Goal: Task Accomplishment & Management: Complete application form

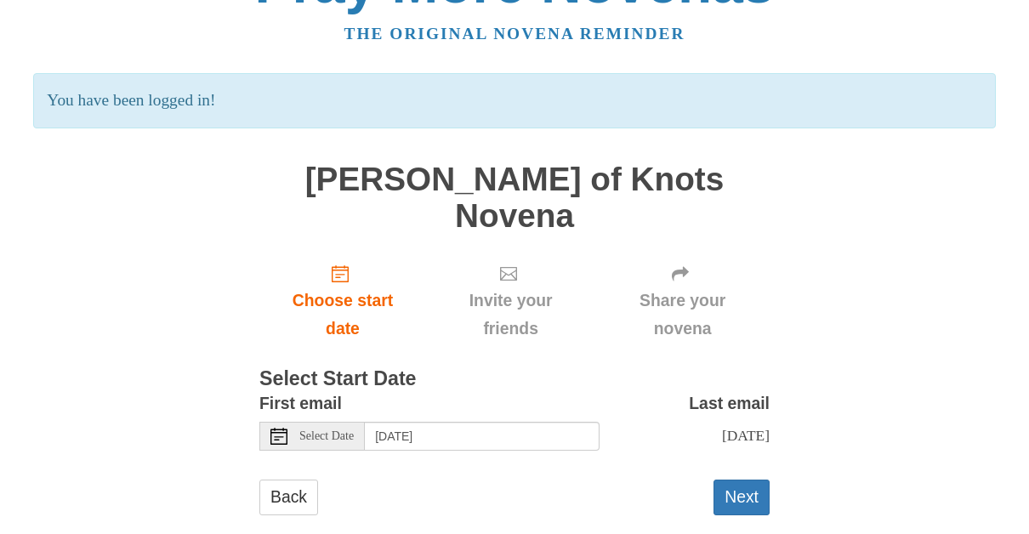
scroll to position [71, 0]
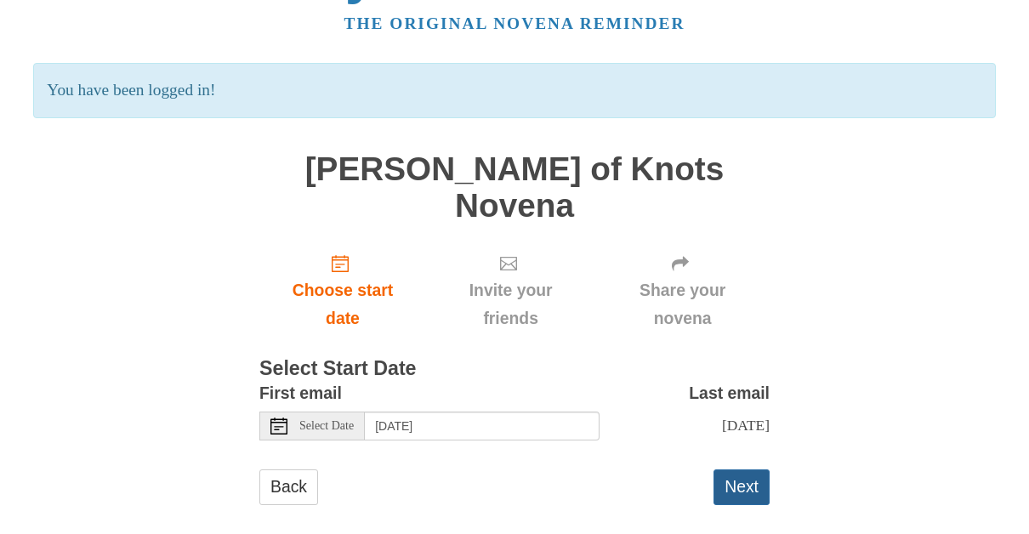
click at [743, 469] on button "Next" at bounding box center [741, 486] width 56 height 35
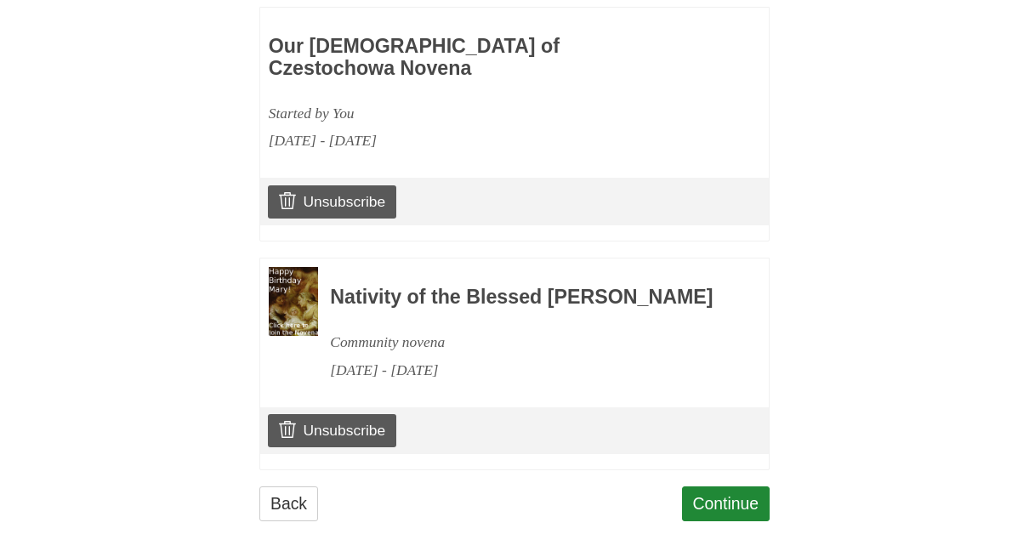
scroll to position [1328, 0]
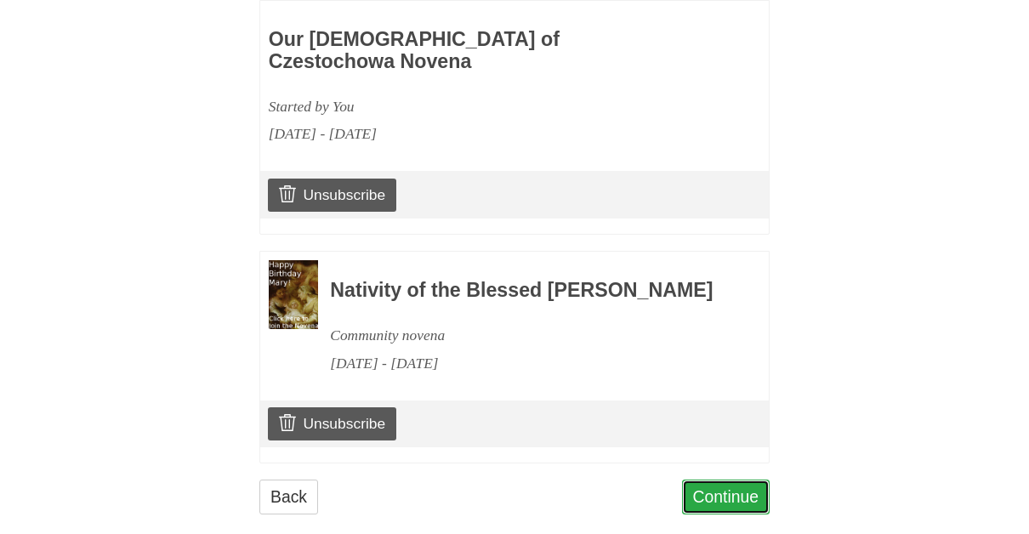
click at [735, 479] on link "Continue" at bounding box center [726, 496] width 88 height 35
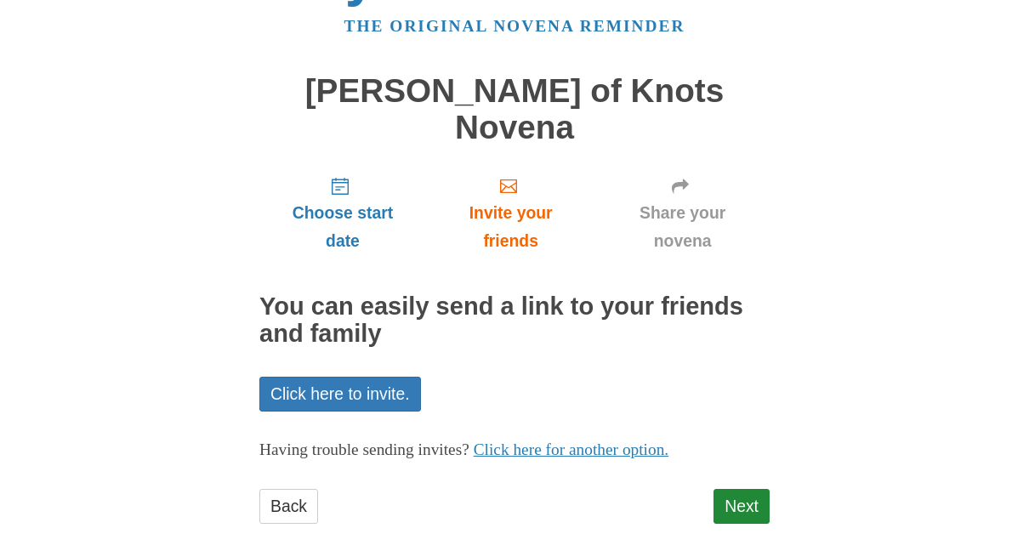
scroll to position [71, 0]
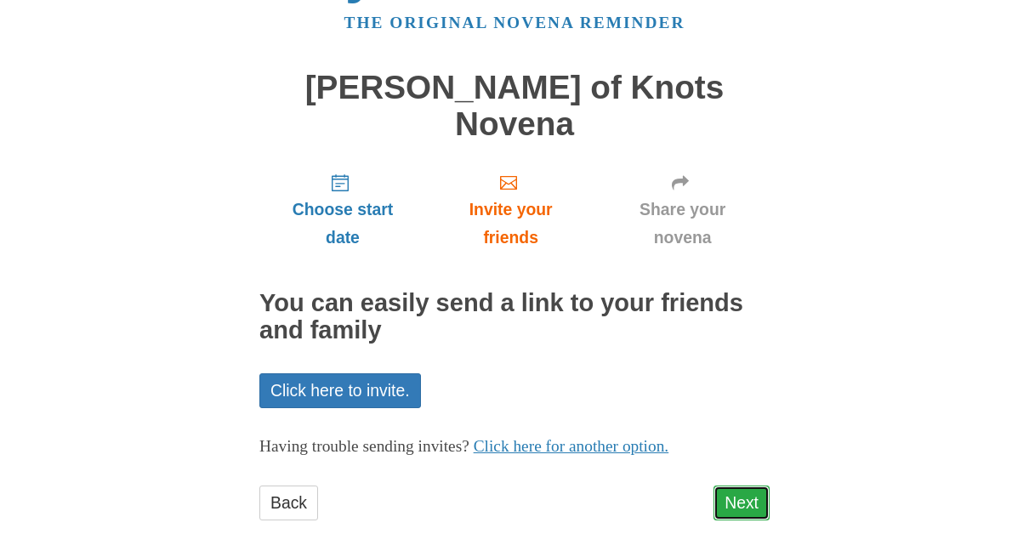
click at [733, 485] on link "Next" at bounding box center [741, 502] width 56 height 35
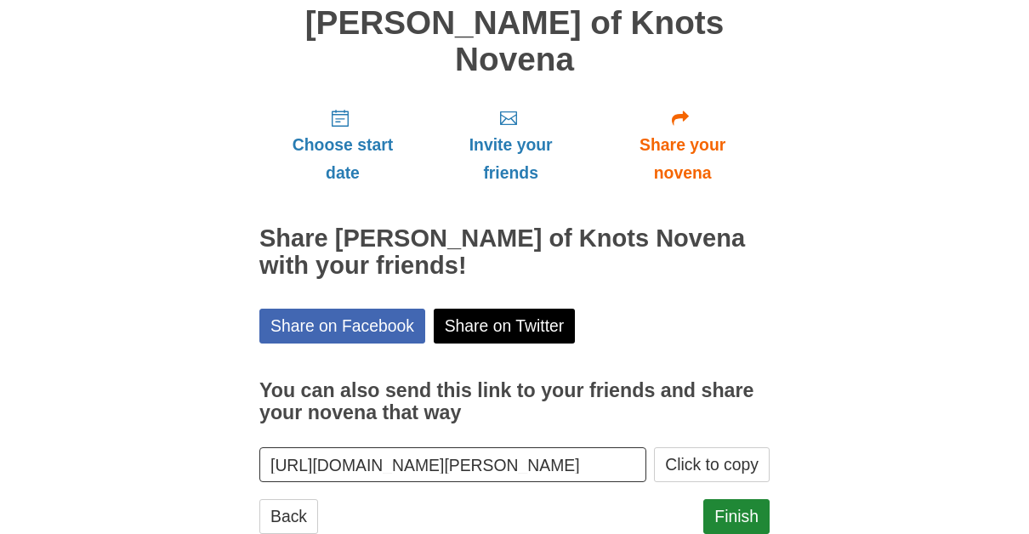
scroll to position [149, 0]
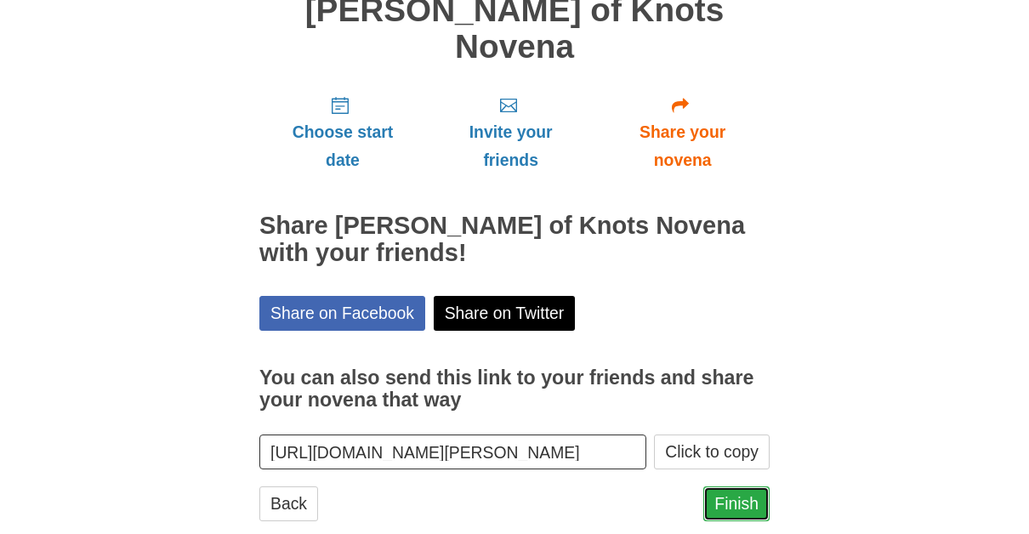
click at [743, 486] on link "Finish" at bounding box center [736, 503] width 66 height 35
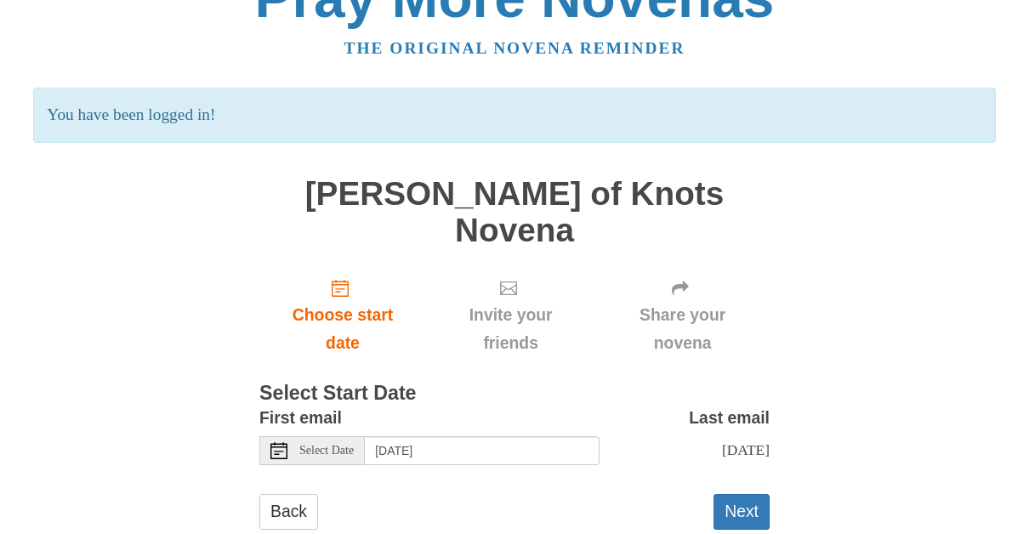
scroll to position [71, 0]
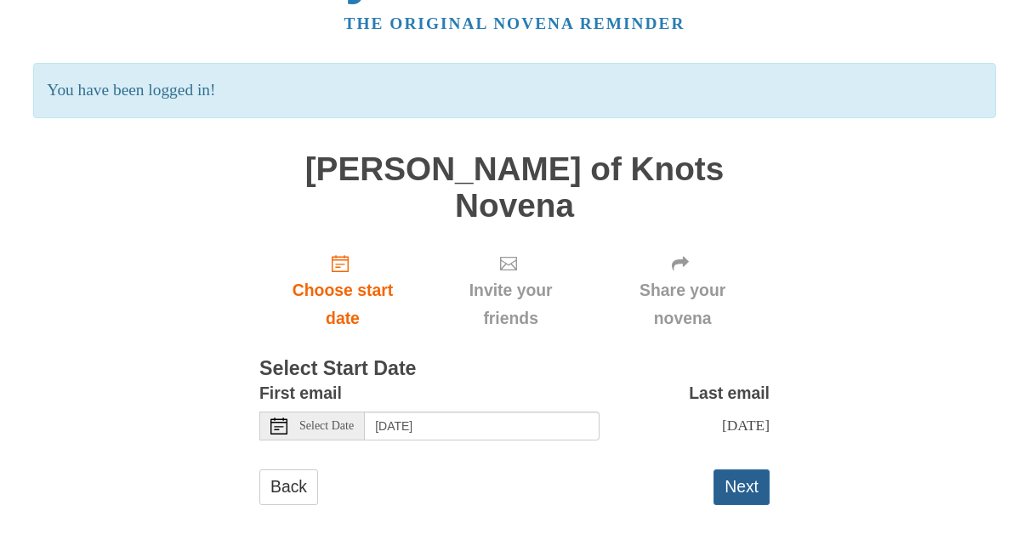
drag, startPoint x: 748, startPoint y: 465, endPoint x: 750, endPoint y: 452, distance: 12.9
click at [748, 469] on button "Next" at bounding box center [741, 486] width 56 height 35
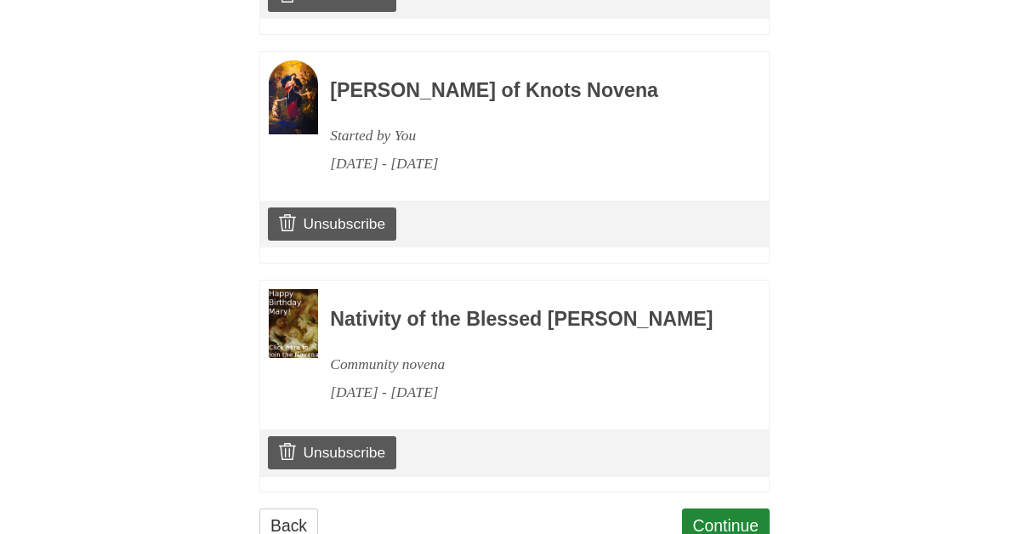
scroll to position [1556, 0]
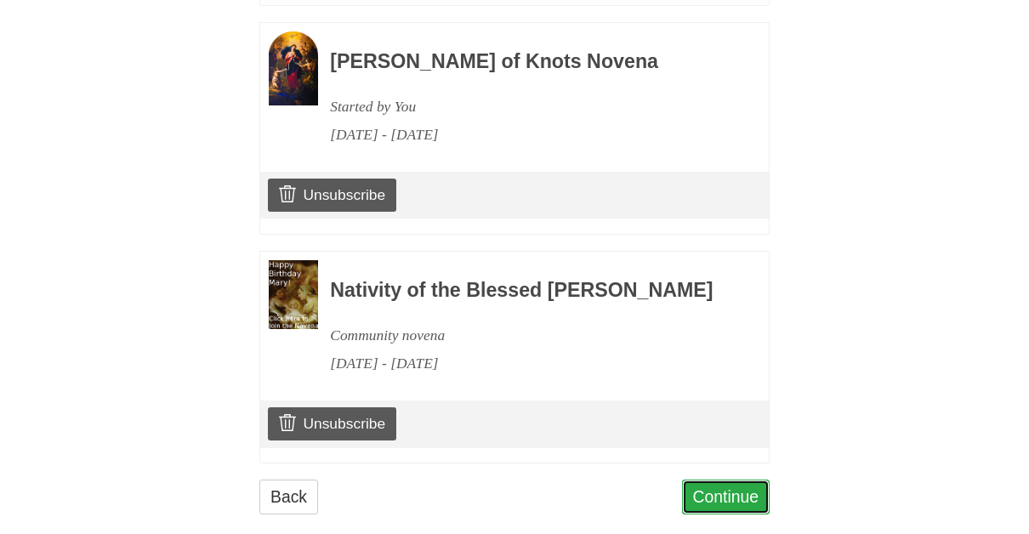
click at [738, 479] on link "Continue" at bounding box center [726, 496] width 88 height 35
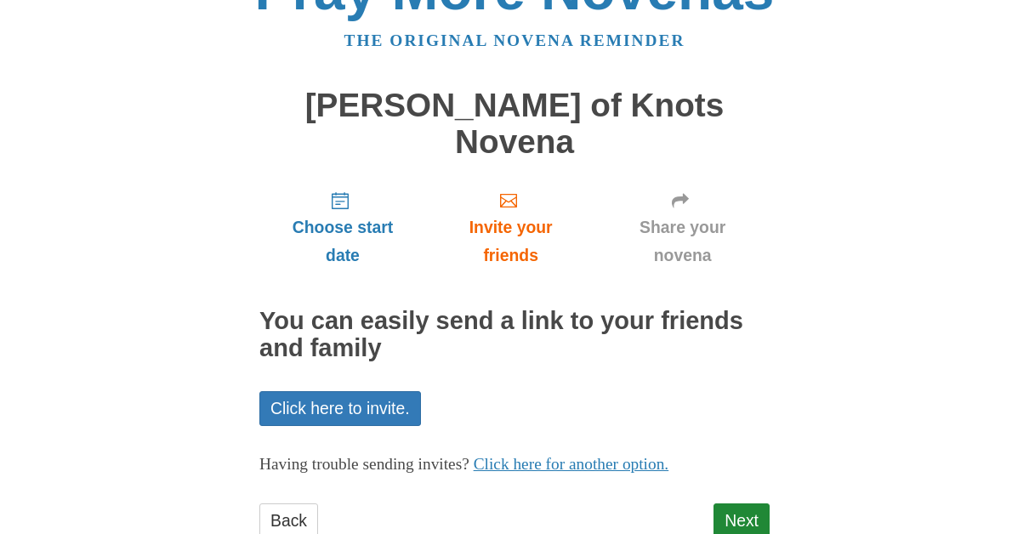
scroll to position [71, 0]
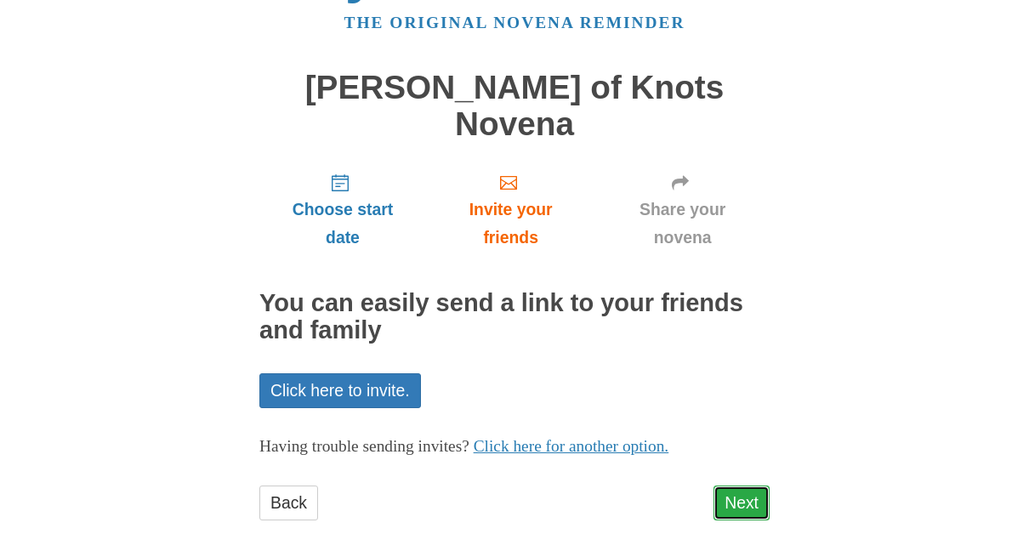
click at [743, 485] on link "Next" at bounding box center [741, 502] width 56 height 35
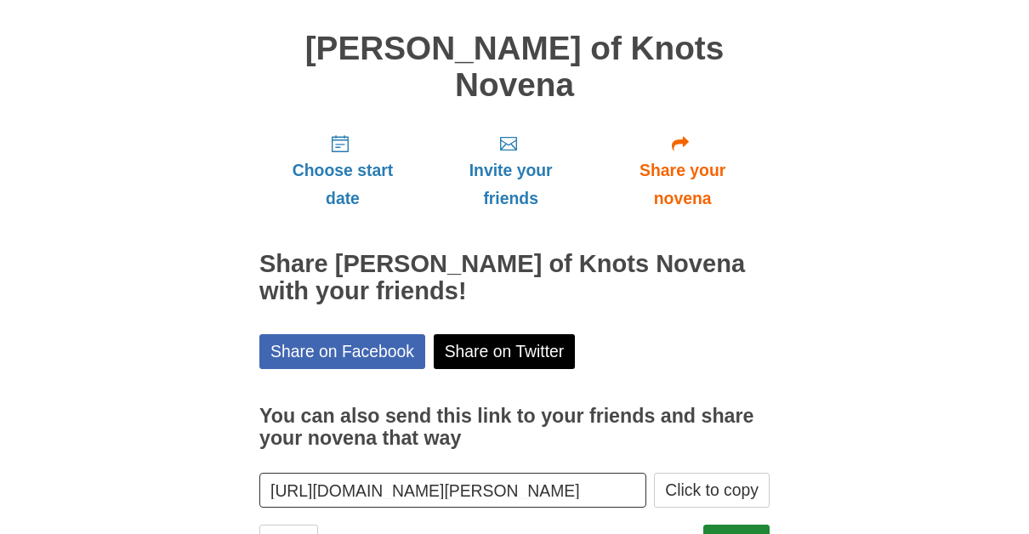
scroll to position [149, 0]
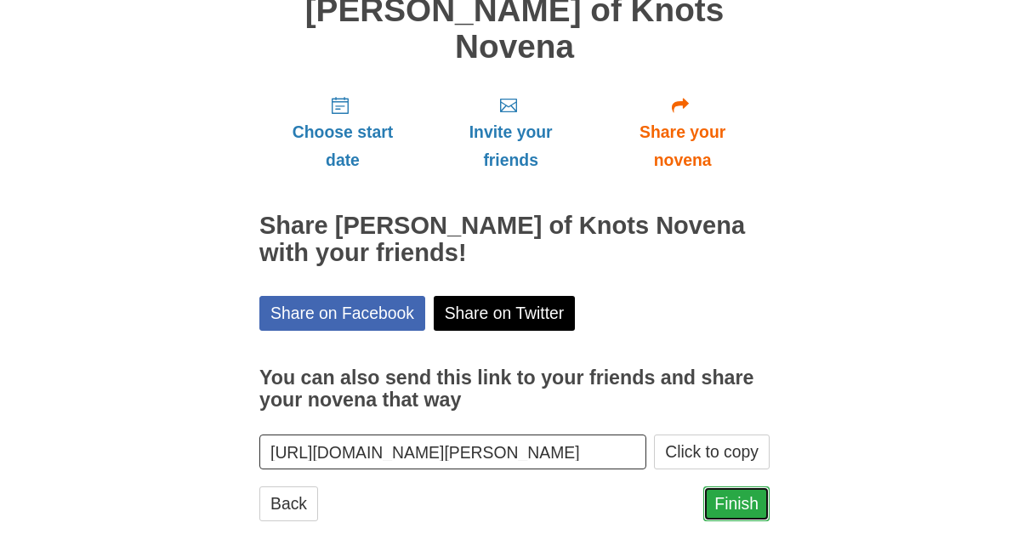
click at [738, 486] on link "Finish" at bounding box center [736, 503] width 66 height 35
